Goal: Book appointment/travel/reservation

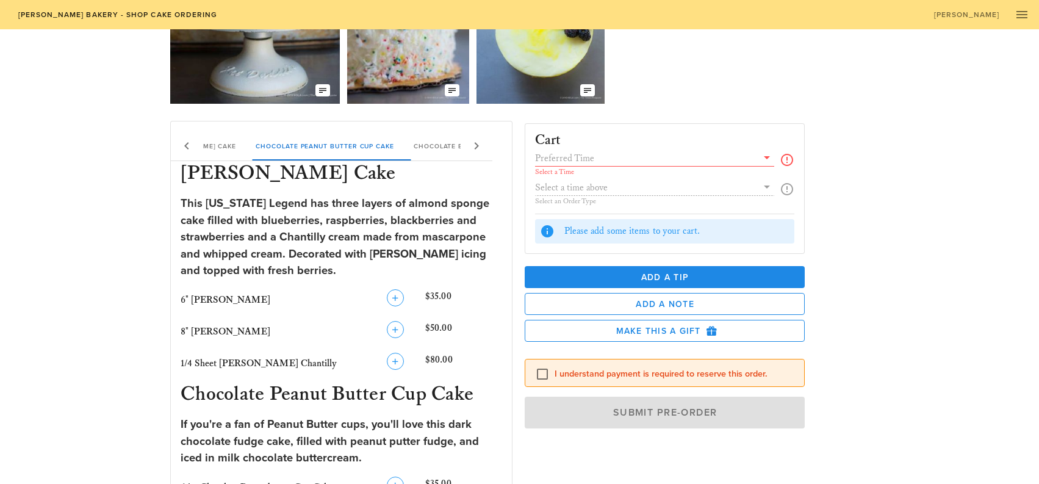
scroll to position [183, 0]
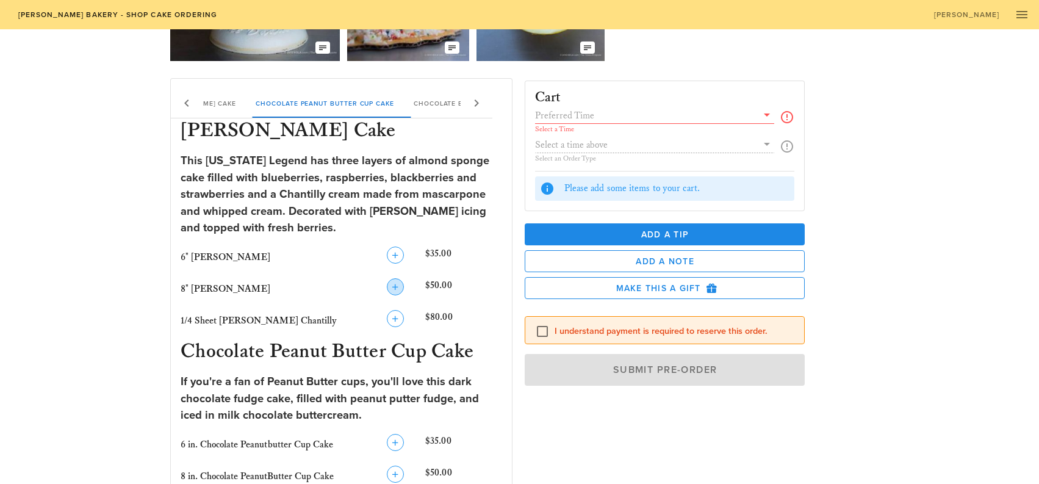
click at [391, 286] on icon "button" at bounding box center [395, 286] width 15 height 15
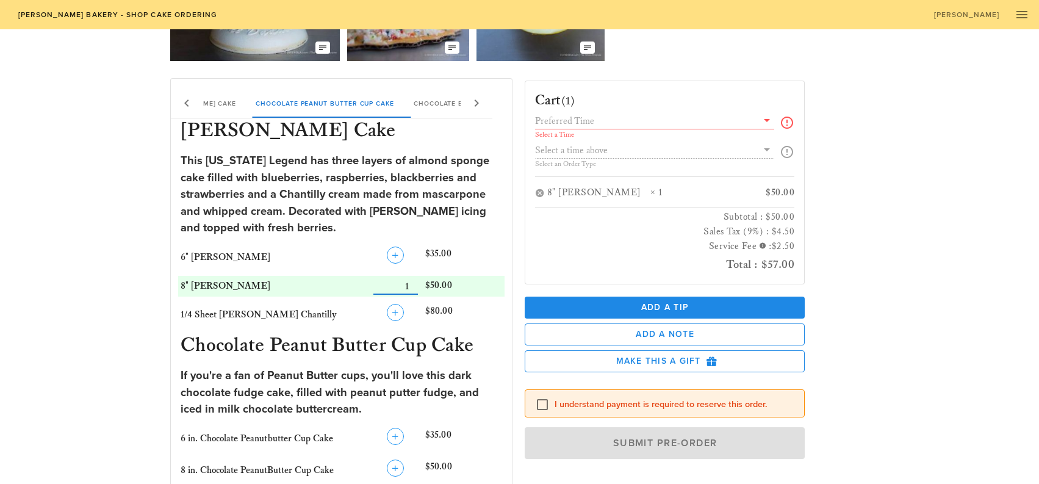
click at [770, 119] on icon at bounding box center [767, 120] width 15 height 15
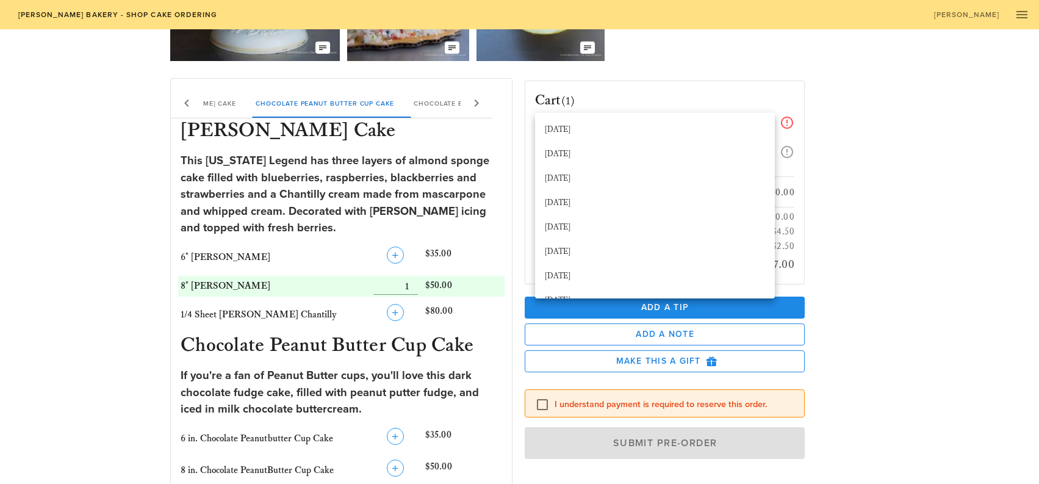
drag, startPoint x: 1020, startPoint y: 114, endPoint x: 1012, endPoint y: 115, distance: 7.4
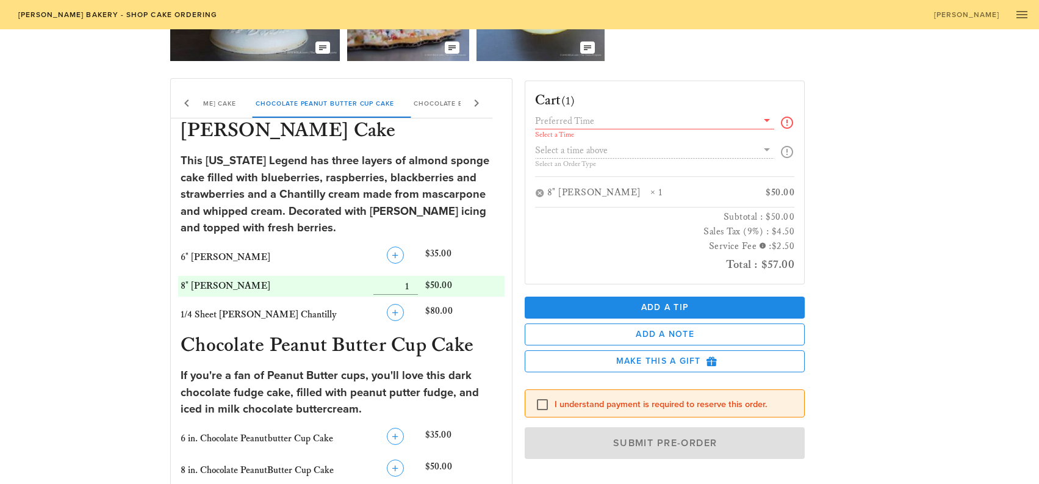
click at [655, 146] on div "Select a Time Select an Order Type" at bounding box center [665, 144] width 260 height 63
click at [765, 117] on icon at bounding box center [767, 120] width 15 height 15
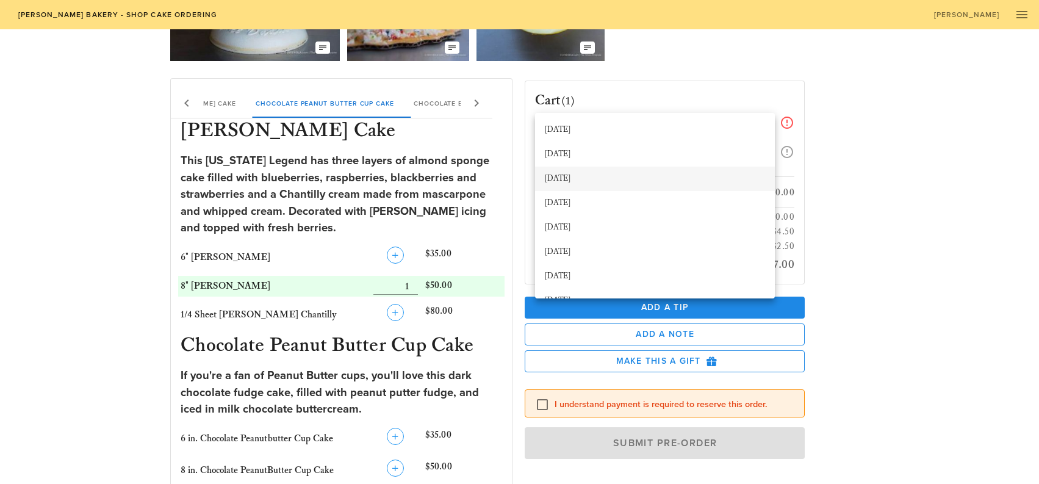
scroll to position [61, 0]
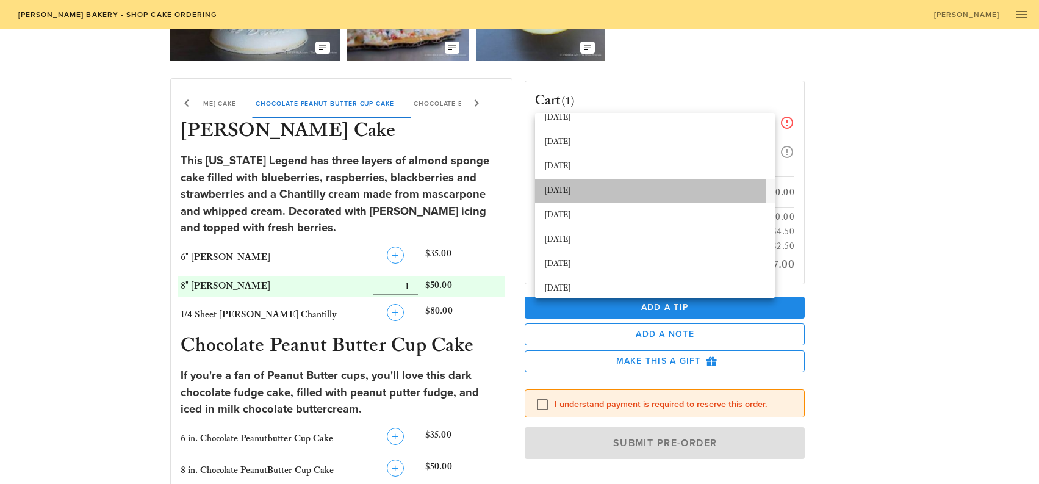
click at [606, 193] on div "[DATE]" at bounding box center [655, 191] width 220 height 10
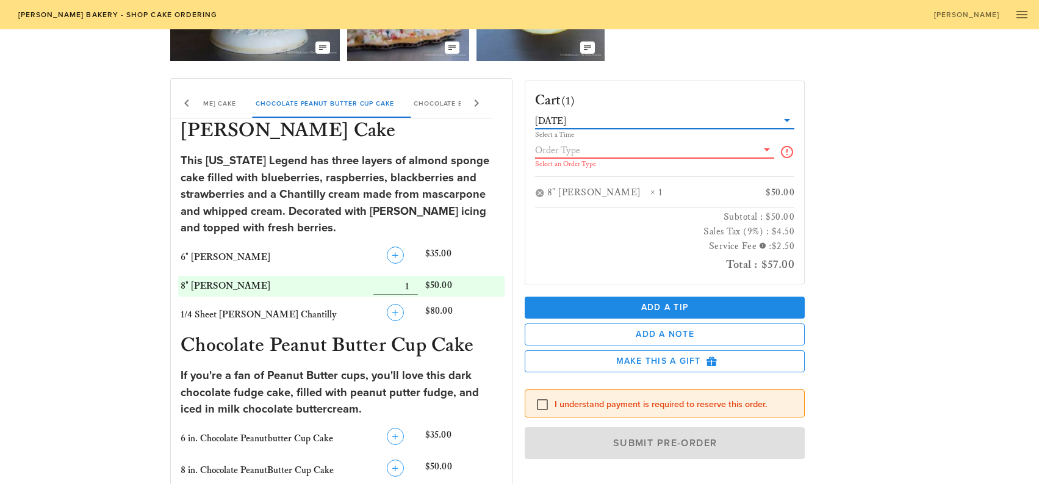
click at [626, 153] on input "text" at bounding box center [646, 150] width 223 height 16
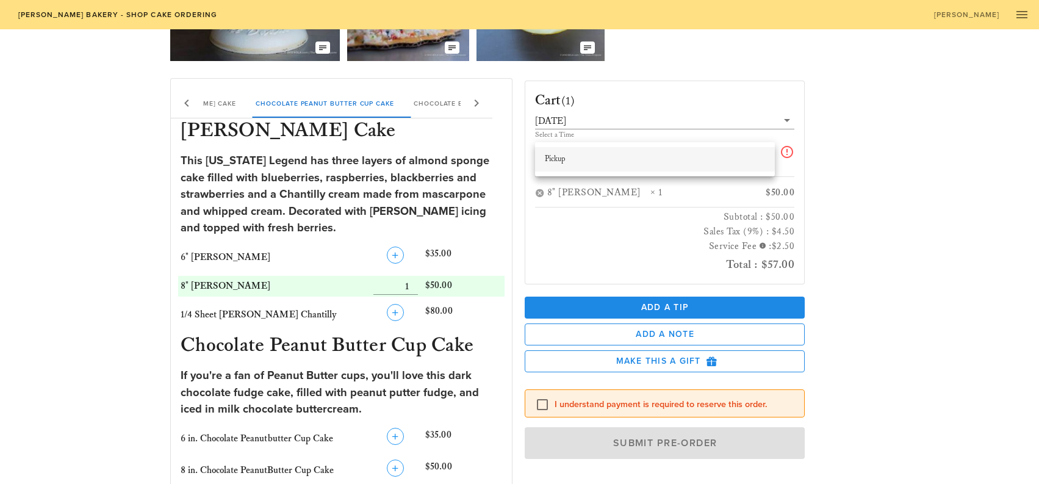
click at [619, 159] on div "Pickup" at bounding box center [655, 159] width 220 height 10
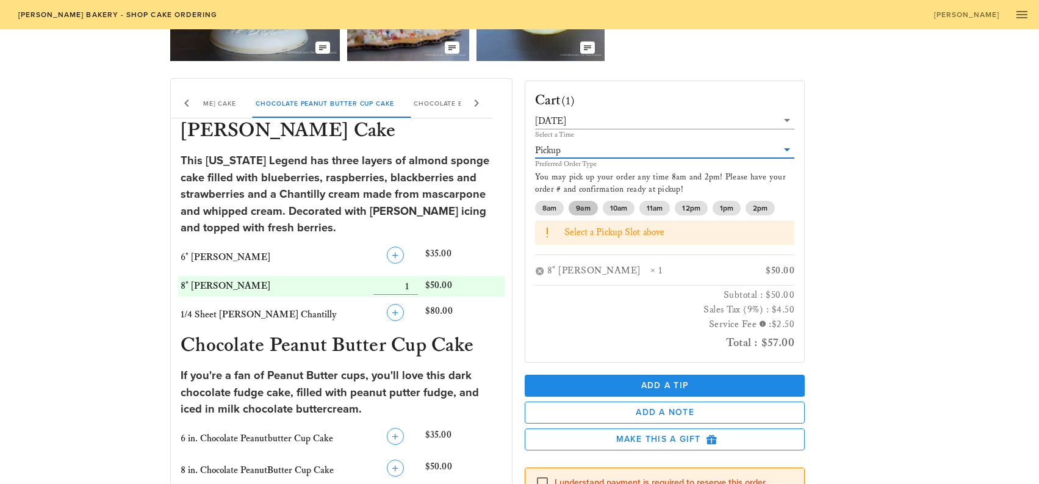
click at [579, 211] on span "9am" at bounding box center [583, 208] width 14 height 15
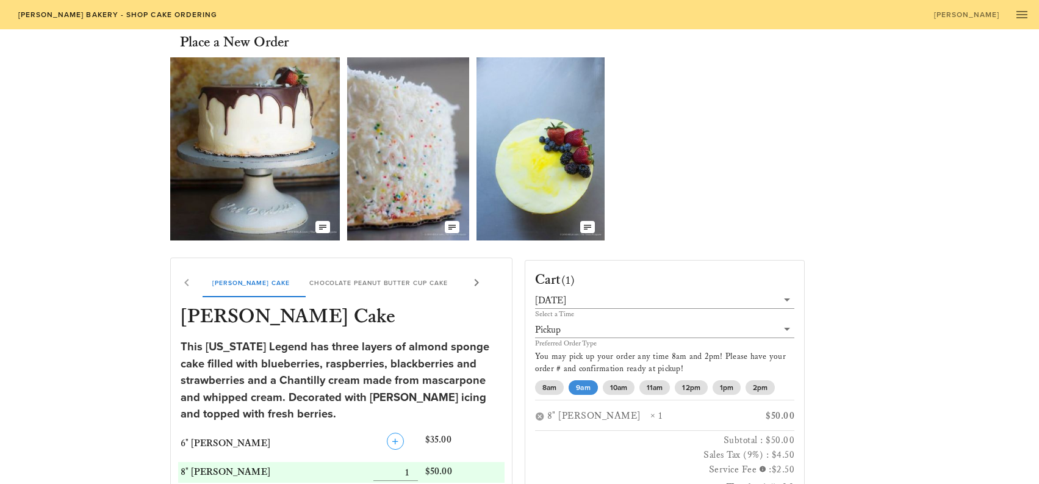
scroll to position [0, 0]
